Goal: Check status: Check status

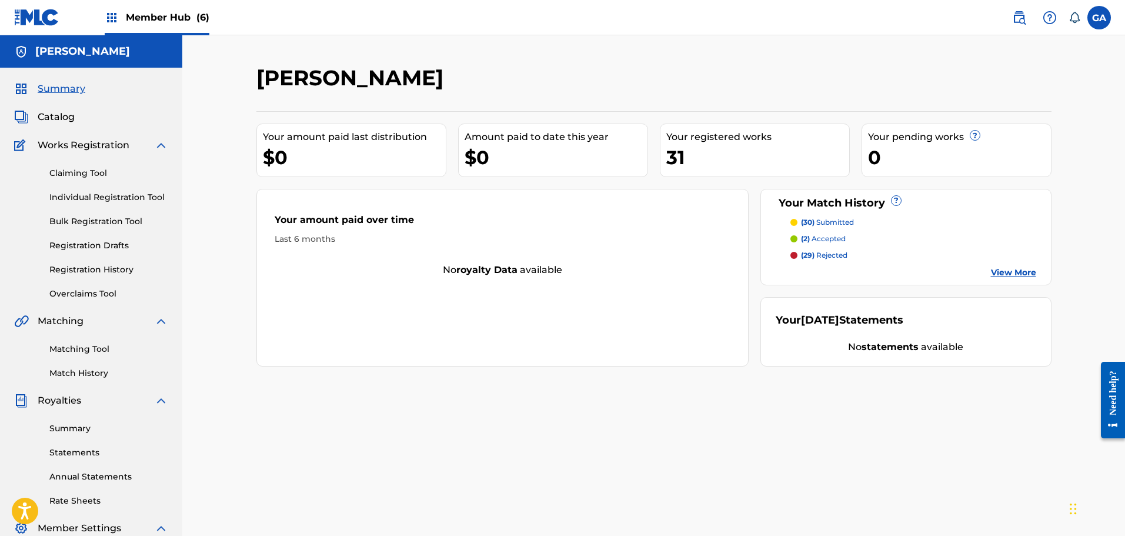
click at [157, 16] on span "Member Hub (6)" at bounding box center [168, 18] width 84 height 14
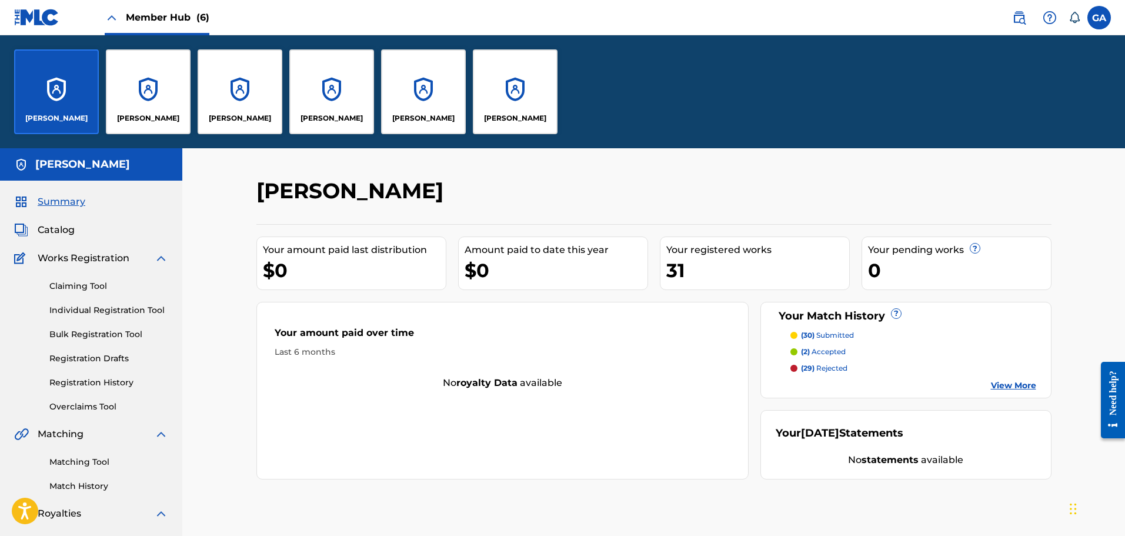
click at [79, 88] on div "[PERSON_NAME]" at bounding box center [56, 91] width 85 height 85
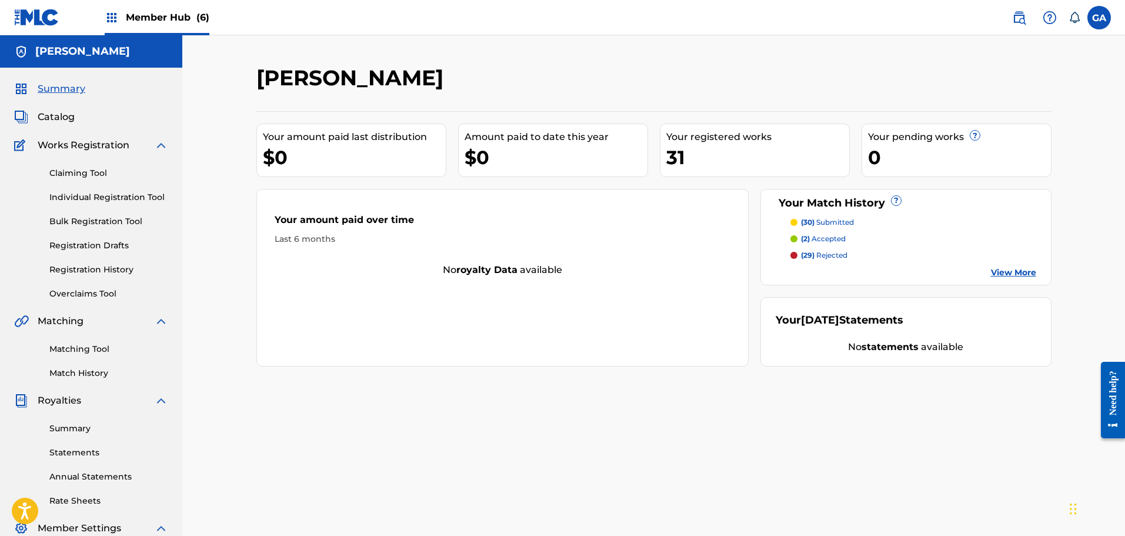
click at [173, 4] on div "Member Hub (6)" at bounding box center [157, 17] width 105 height 35
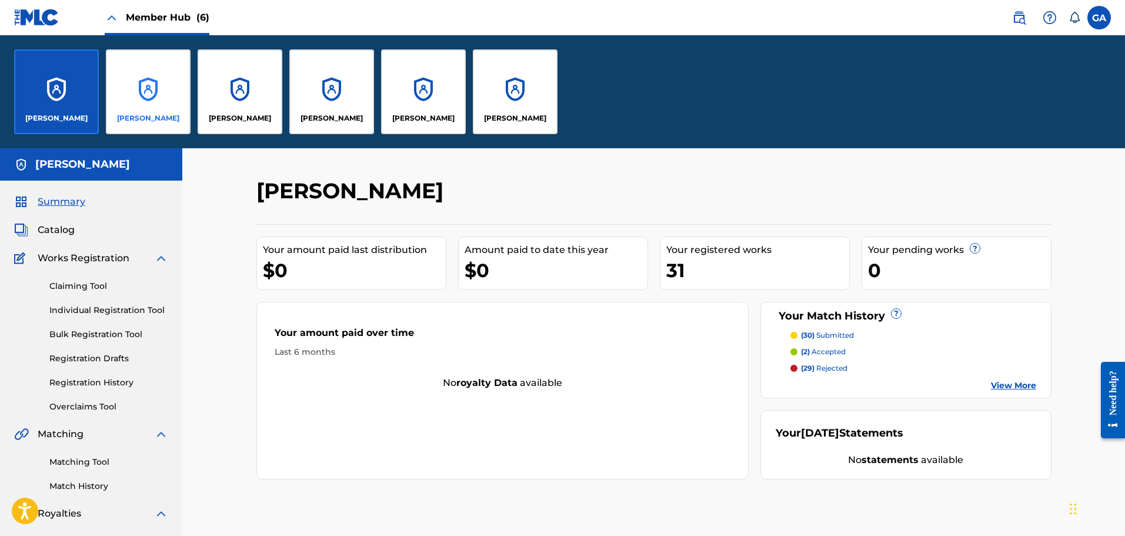
click at [132, 108] on div "[PERSON_NAME]" at bounding box center [148, 91] width 85 height 85
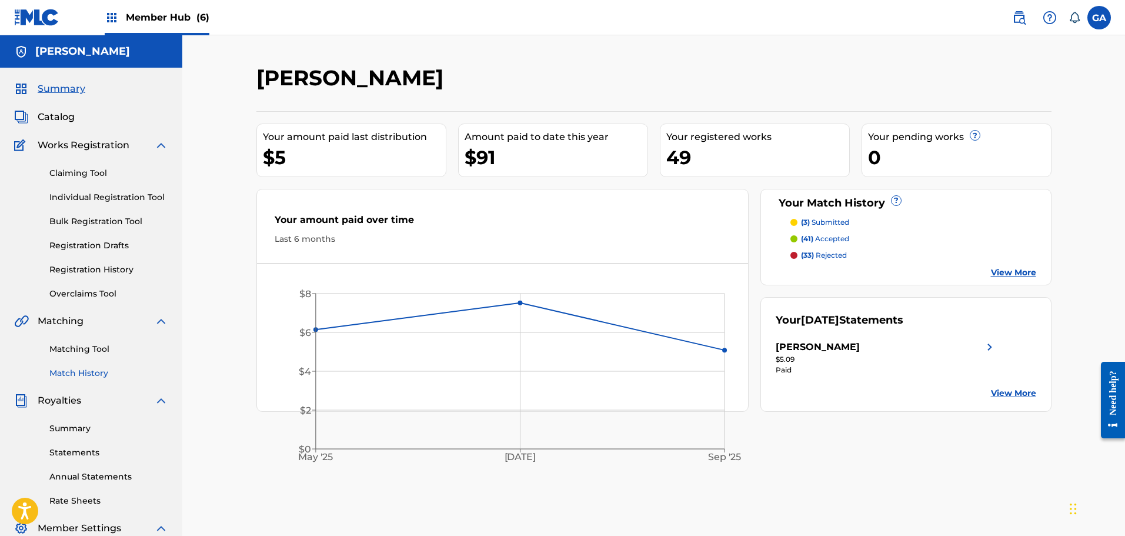
click at [70, 371] on link "Match History" at bounding box center [108, 373] width 119 height 12
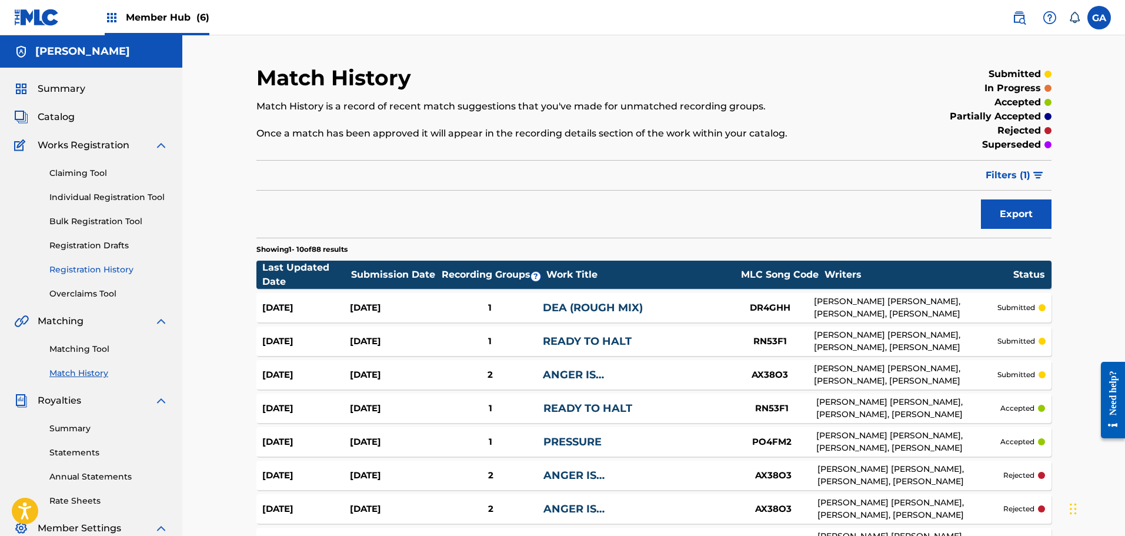
click at [111, 272] on link "Registration History" at bounding box center [108, 270] width 119 height 12
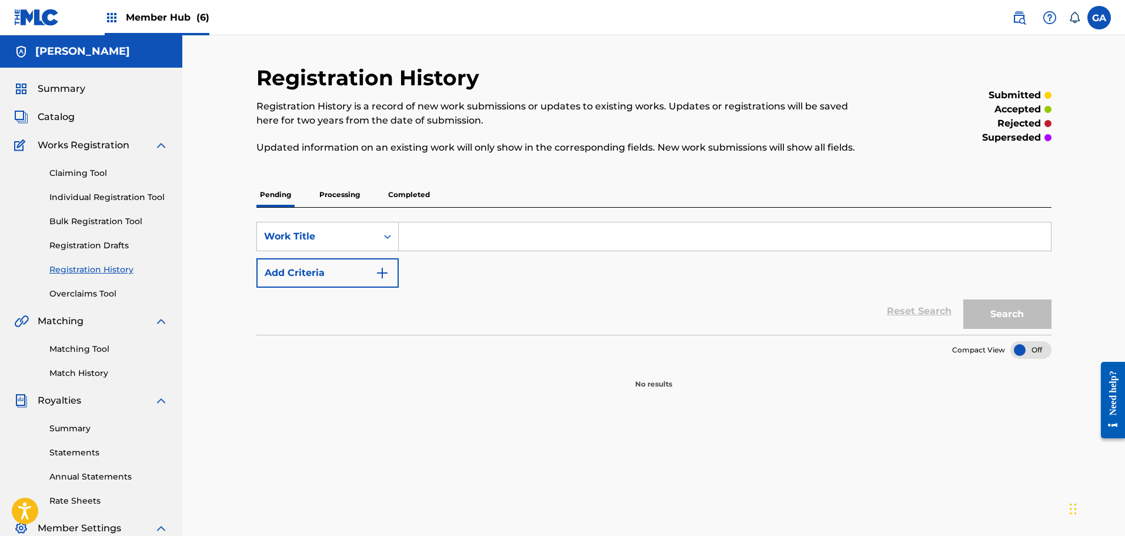
click at [352, 192] on p "Processing" at bounding box center [340, 194] width 48 height 25
click at [411, 190] on p "Completed" at bounding box center [409, 194] width 49 height 25
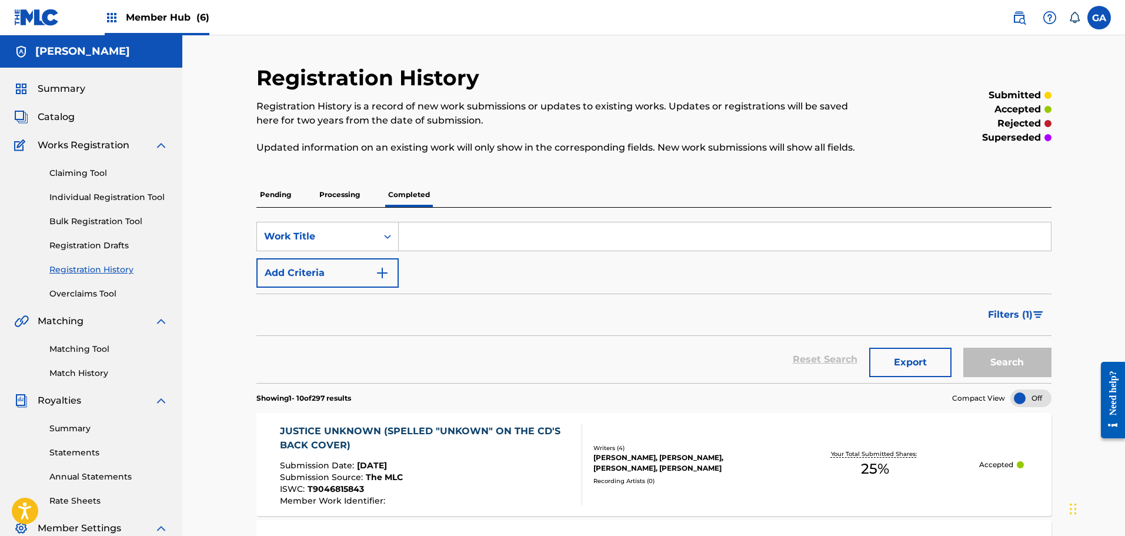
click at [182, 22] on span "Member Hub (6)" at bounding box center [168, 18] width 84 height 14
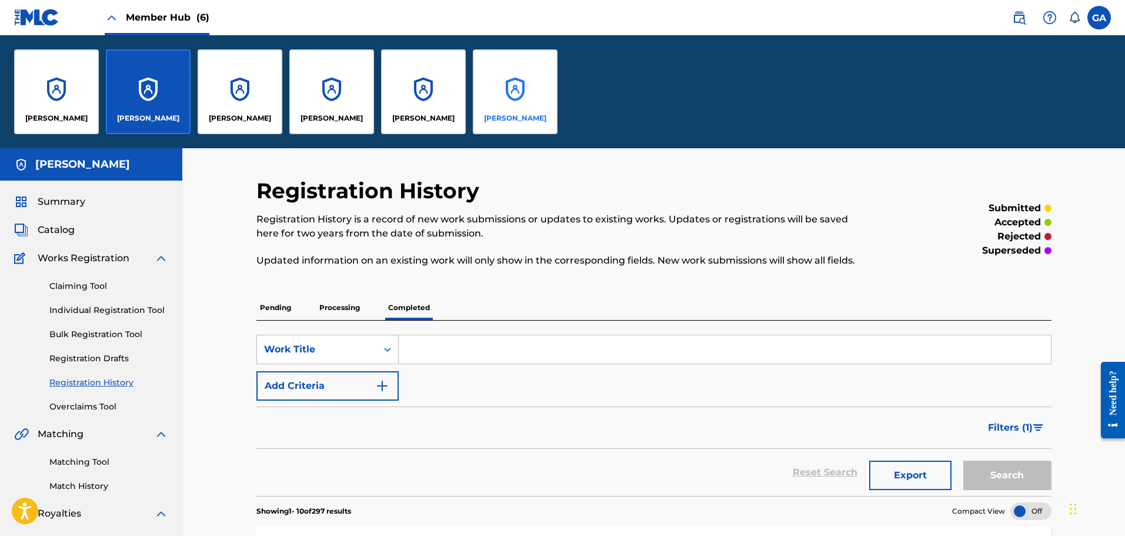
click at [543, 85] on div "[PERSON_NAME]" at bounding box center [515, 91] width 85 height 85
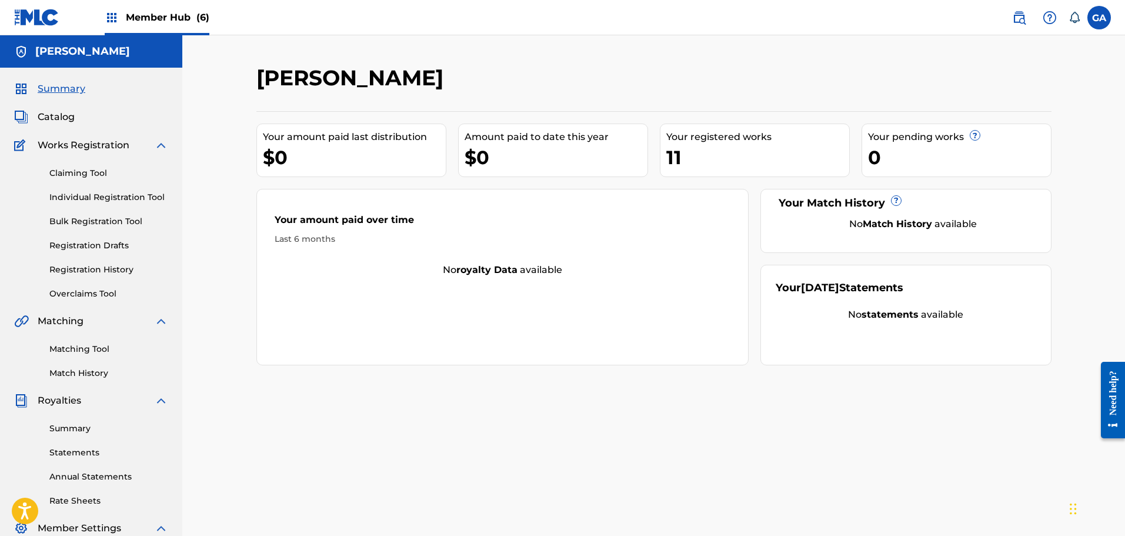
click at [165, 15] on span "Member Hub (6)" at bounding box center [168, 18] width 84 height 14
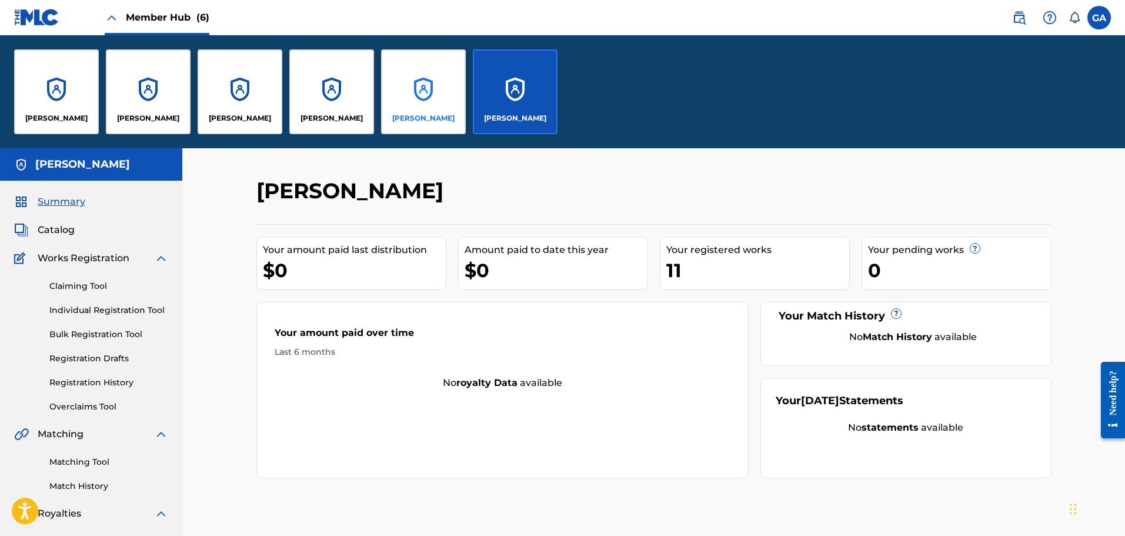
click at [427, 88] on div "[PERSON_NAME]" at bounding box center [423, 91] width 85 height 85
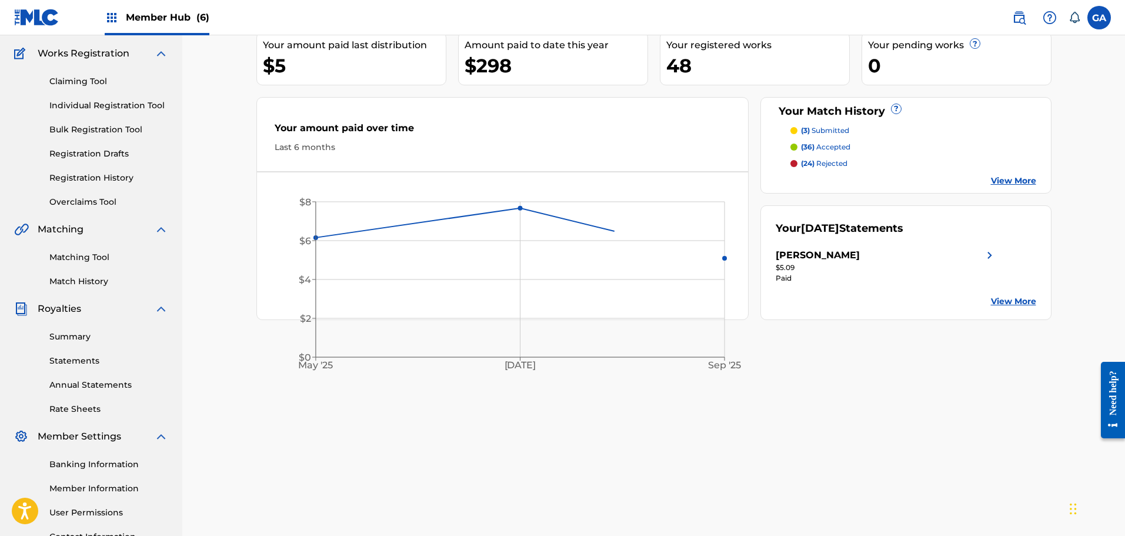
scroll to position [176, 0]
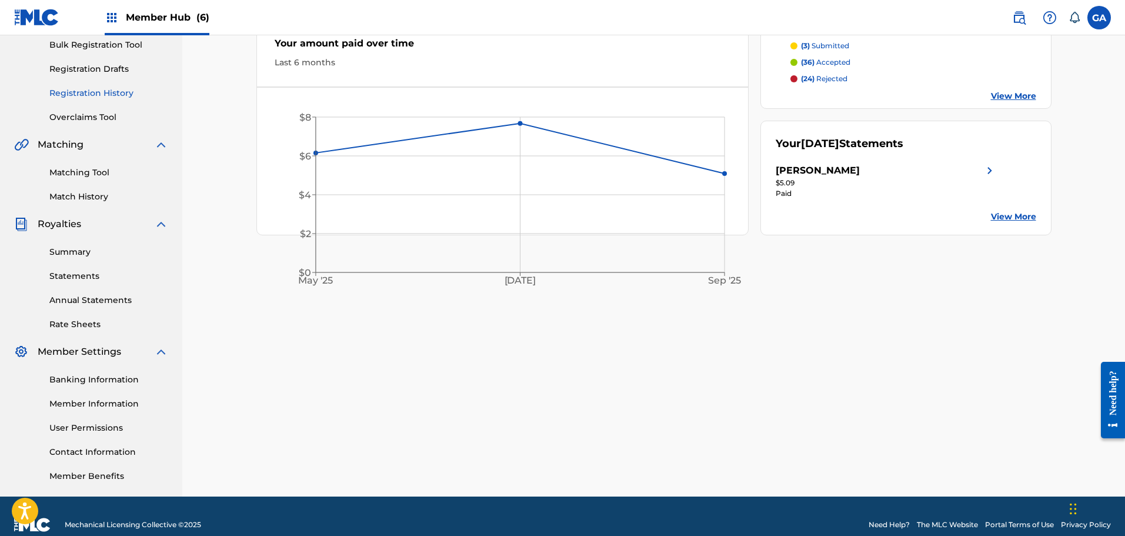
click at [101, 92] on link "Registration History" at bounding box center [108, 93] width 119 height 12
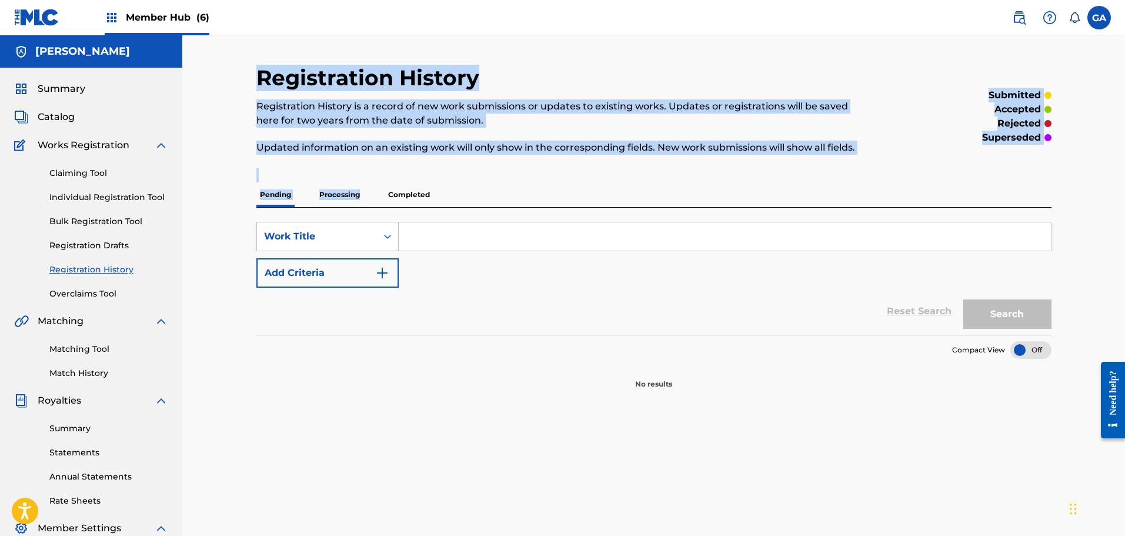
click at [358, 184] on div "Registration History Registration History is a record of new work submissions o…" at bounding box center [653, 227] width 795 height 325
click at [357, 192] on p "Processing" at bounding box center [340, 194] width 48 height 25
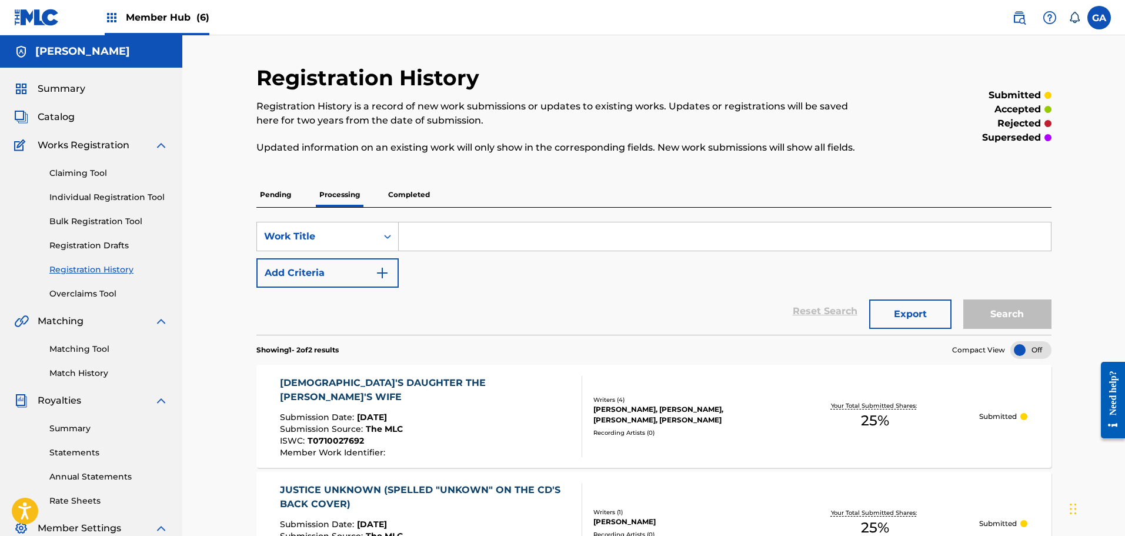
click at [422, 191] on p "Completed" at bounding box center [409, 194] width 49 height 25
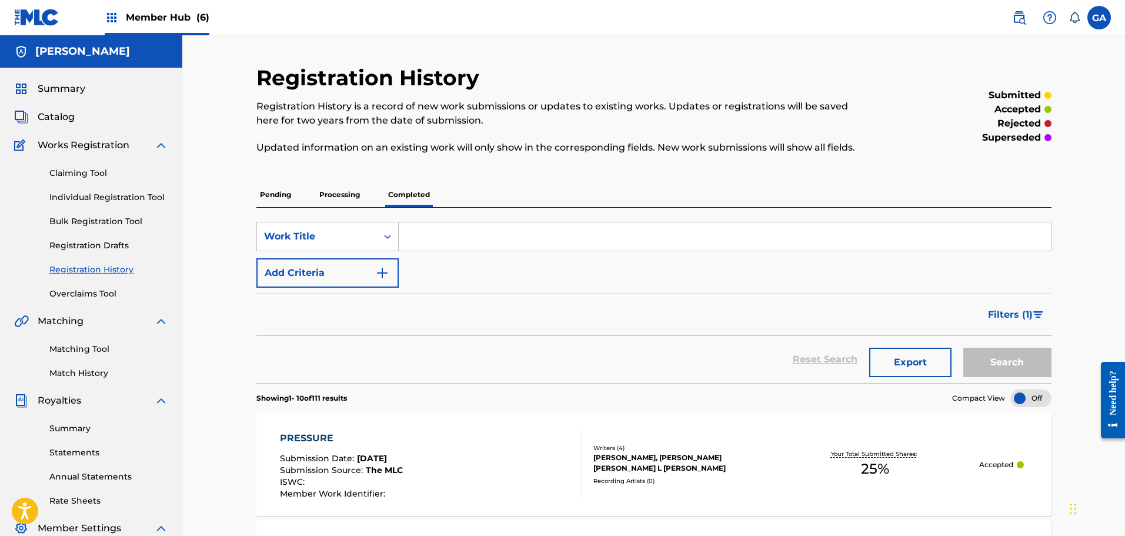
click at [50, 77] on div "Summary Catalog Works Registration Claiming Tool Individual Registration Tool B…" at bounding box center [91, 370] width 182 height 605
click at [45, 90] on span "Summary" at bounding box center [62, 89] width 48 height 14
